Goal: Information Seeking & Learning: Learn about a topic

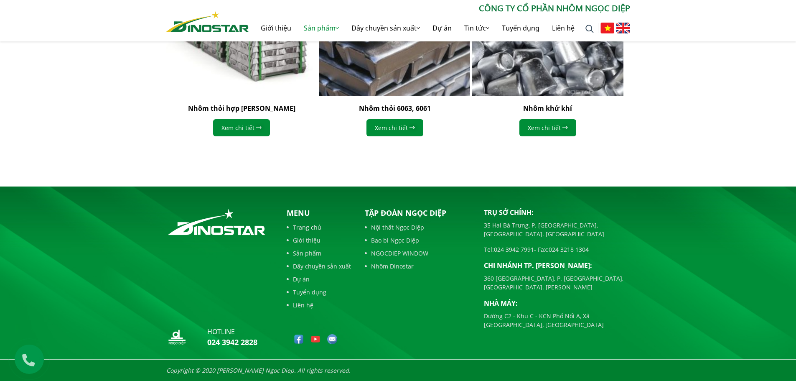
scroll to position [1965, 0]
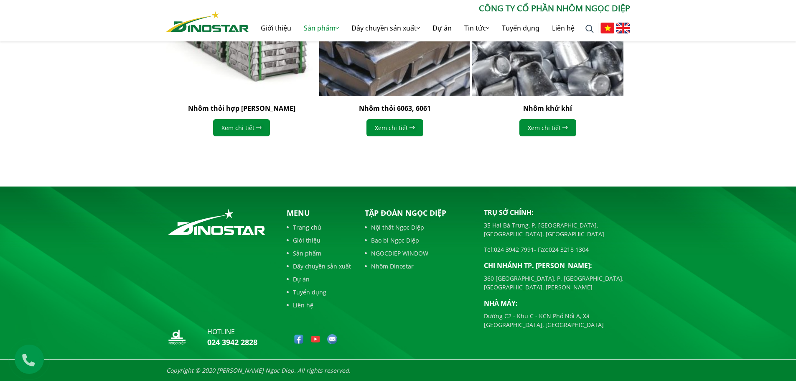
click at [465, 104] on img "3 / 4" at bounding box center [548, 21] width 166 height 166
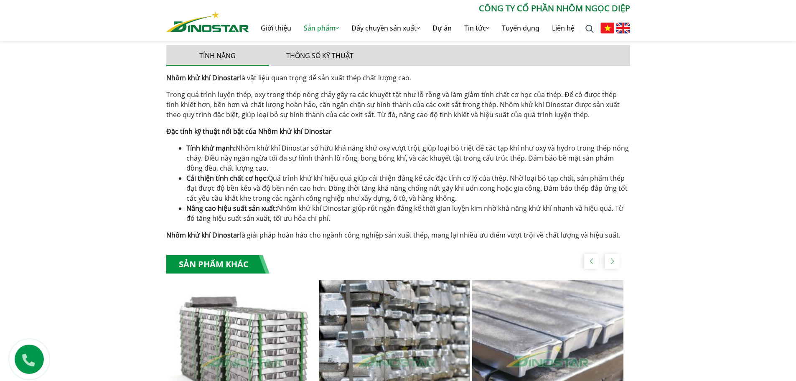
scroll to position [752, 0]
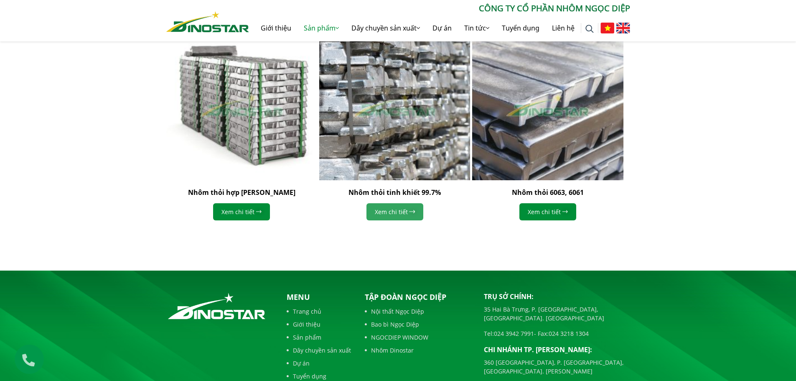
click at [388, 212] on link "Xem chi tiết" at bounding box center [395, 211] width 57 height 17
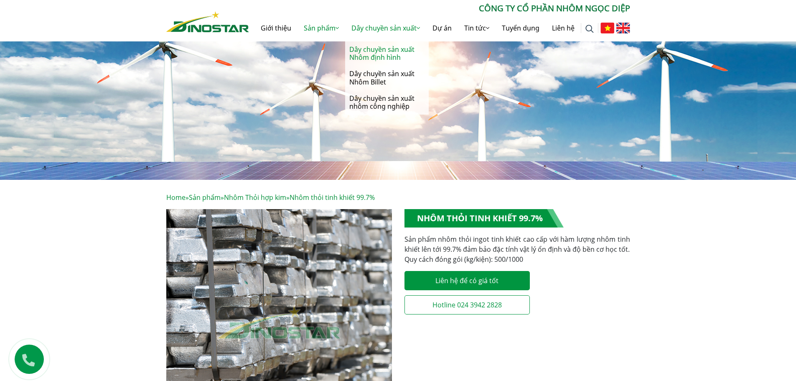
click at [383, 47] on link "Dây chuyền sản xuất Nhôm định hình" at bounding box center [387, 53] width 84 height 24
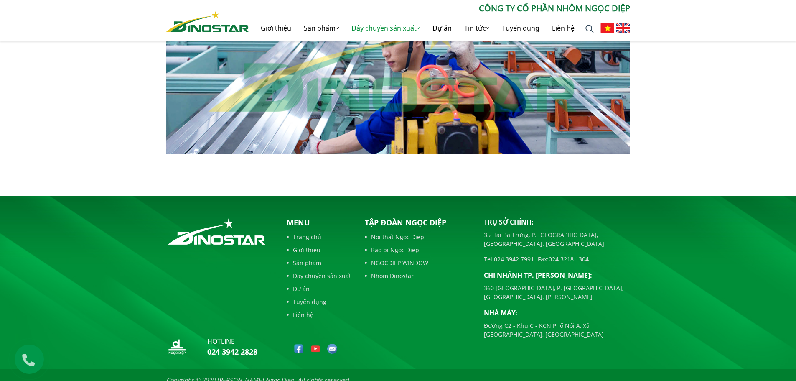
scroll to position [583, 0]
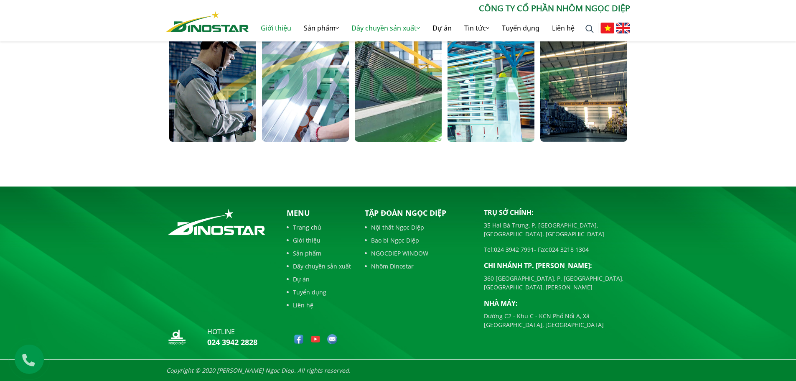
click at [281, 25] on link "Giới thiệu" at bounding box center [276, 28] width 43 height 27
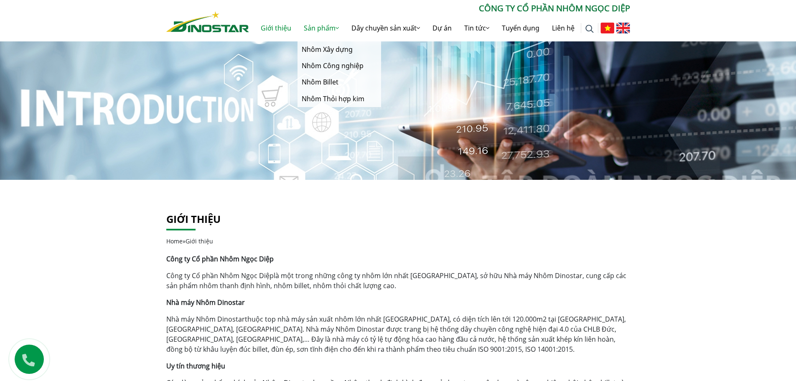
click at [316, 29] on link "Sản phẩm" at bounding box center [322, 28] width 48 height 27
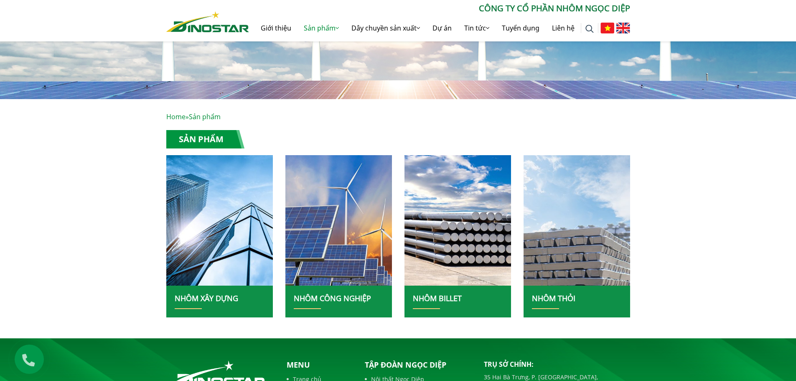
scroll to position [233, 0]
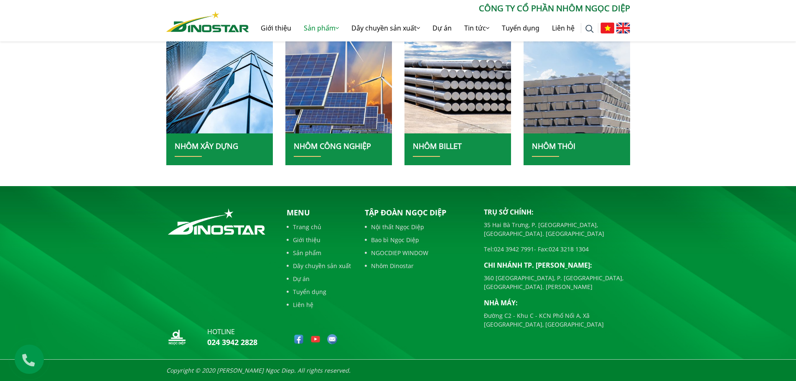
click at [467, 143] on h2 "NHÔM BILLET" at bounding box center [458, 149] width 90 height 15
click at [553, 146] on link "Nhôm thỏi" at bounding box center [553, 146] width 43 height 10
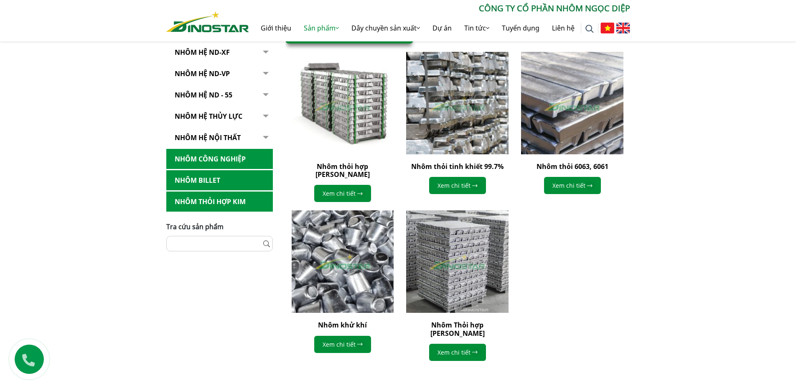
scroll to position [251, 0]
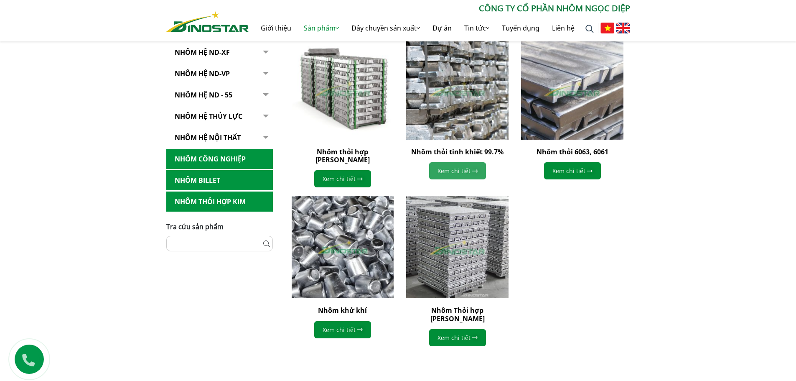
click at [450, 171] on link "Xem chi tiết" at bounding box center [457, 170] width 57 height 17
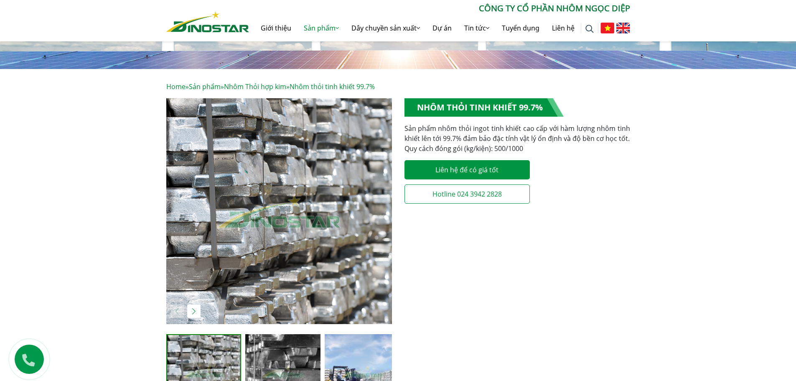
scroll to position [125, 0]
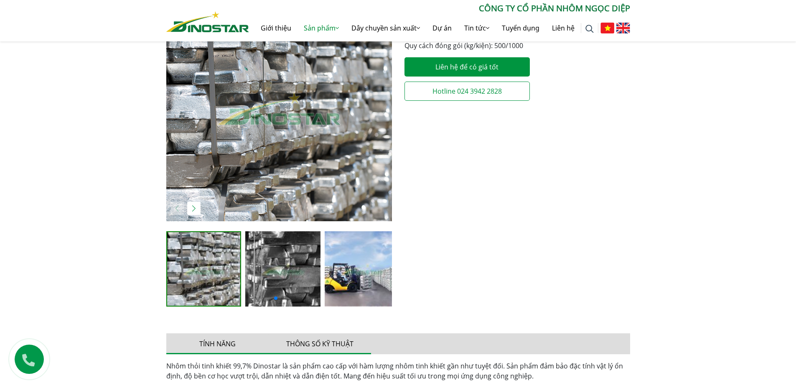
scroll to position [376, 0]
